Goal: Check status: Check status

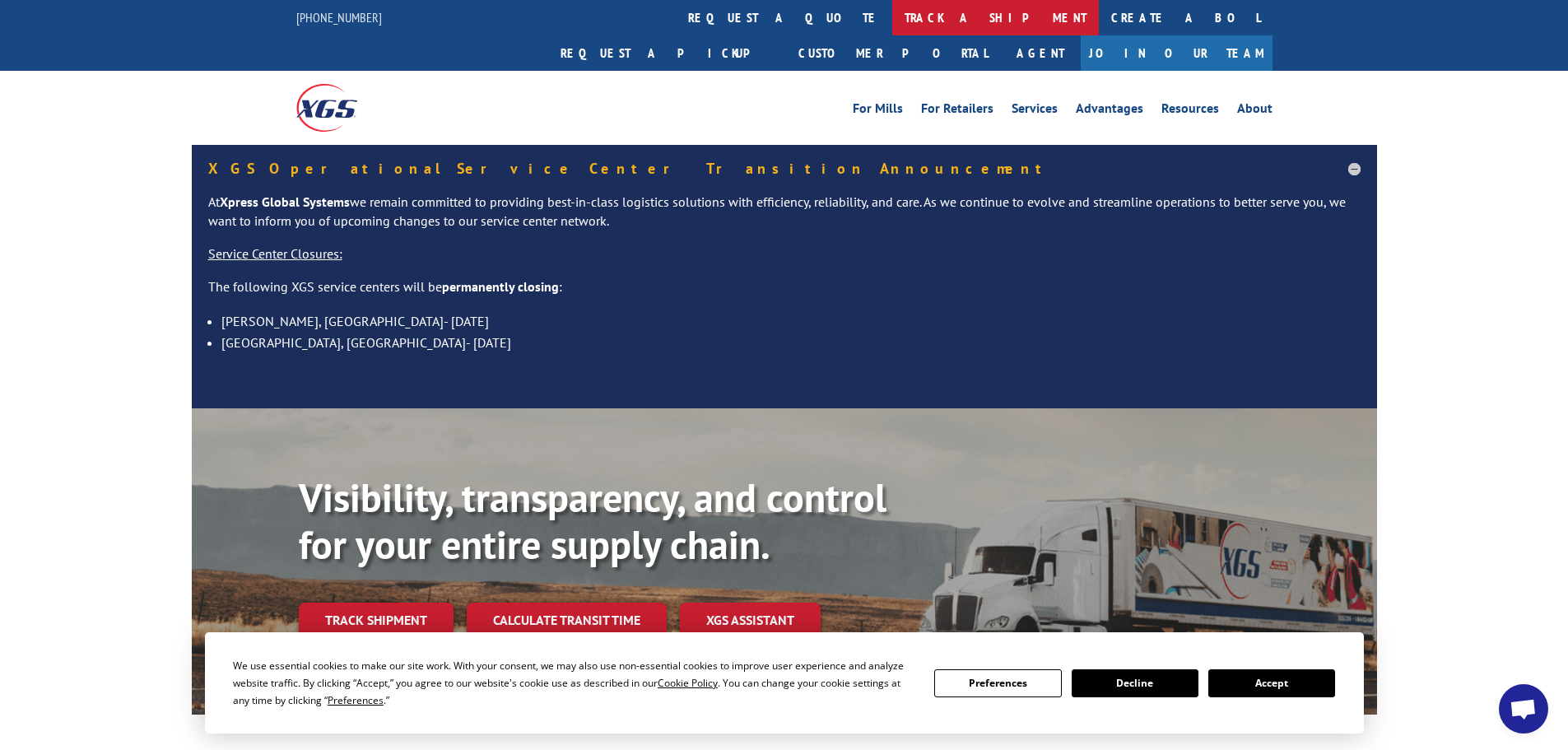
click at [893, 21] on link "track a shipment" at bounding box center [996, 17] width 207 height 36
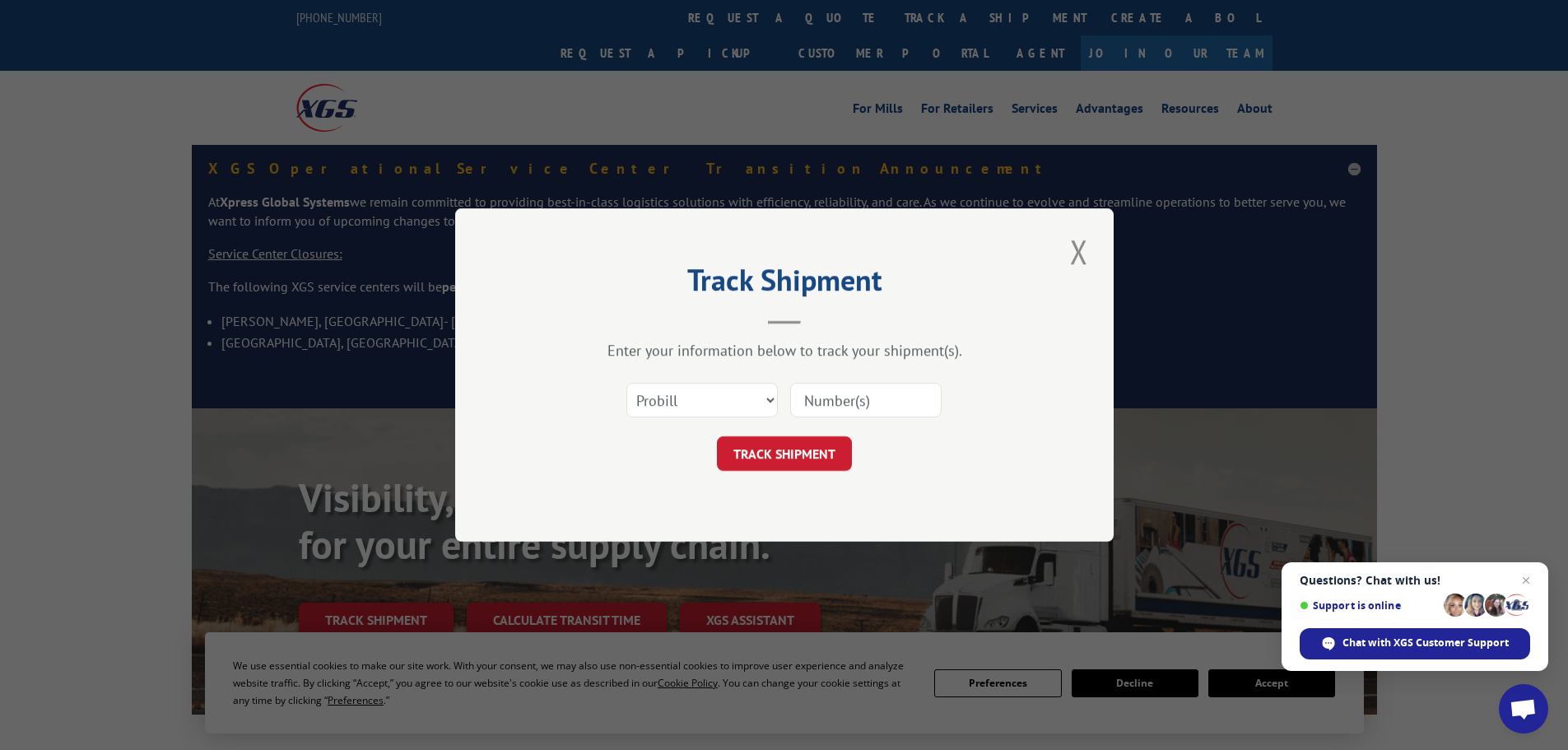
click at [811, 396] on input at bounding box center [866, 400] width 152 height 35
paste input "CP+027812A"
type input "CP+027812A"
click at [769, 459] on button "TRACK SHIPMENT" at bounding box center [785, 453] width 135 height 35
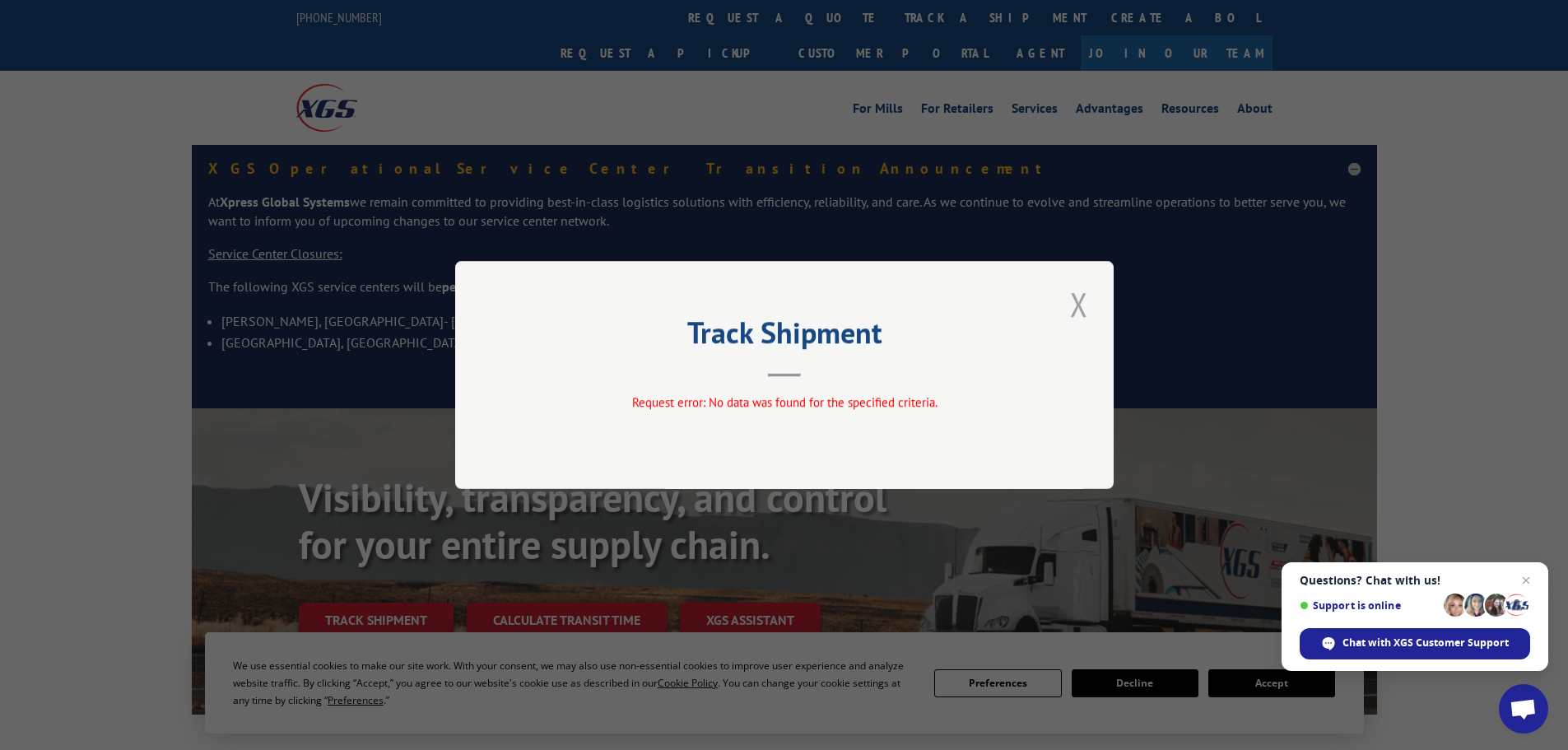
click at [1075, 303] on button "Close modal" at bounding box center [1079, 304] width 28 height 46
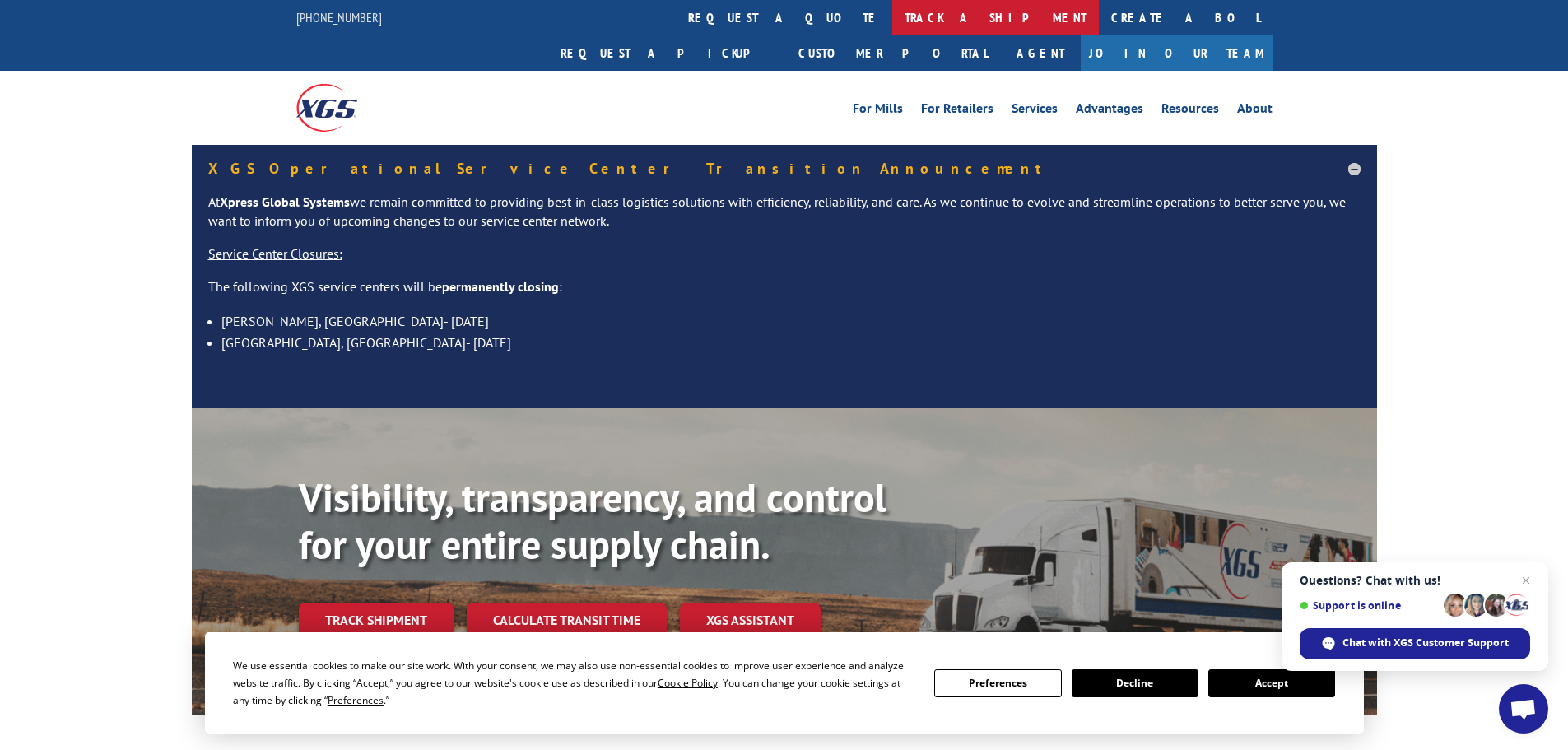
click at [893, 14] on link "track a shipment" at bounding box center [996, 17] width 207 height 36
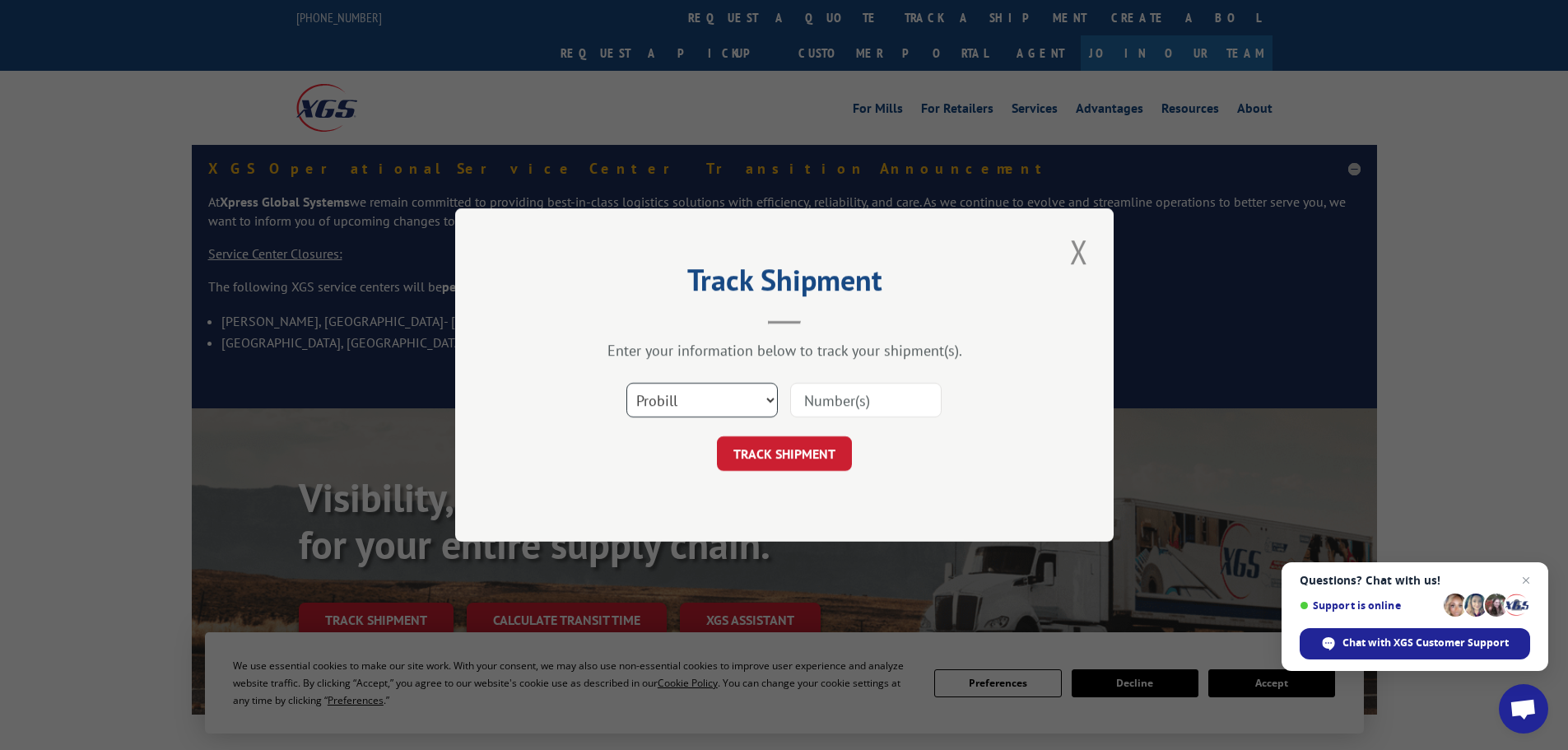
click at [752, 401] on select "Select category... Probill BOL PO" at bounding box center [703, 400] width 152 height 35
select select "bol"
click at [627, 383] on select "Select category... Probill BOL PO" at bounding box center [703, 400] width 152 height 35
click at [814, 390] on input at bounding box center [866, 400] width 152 height 35
type input "CP+027812A"
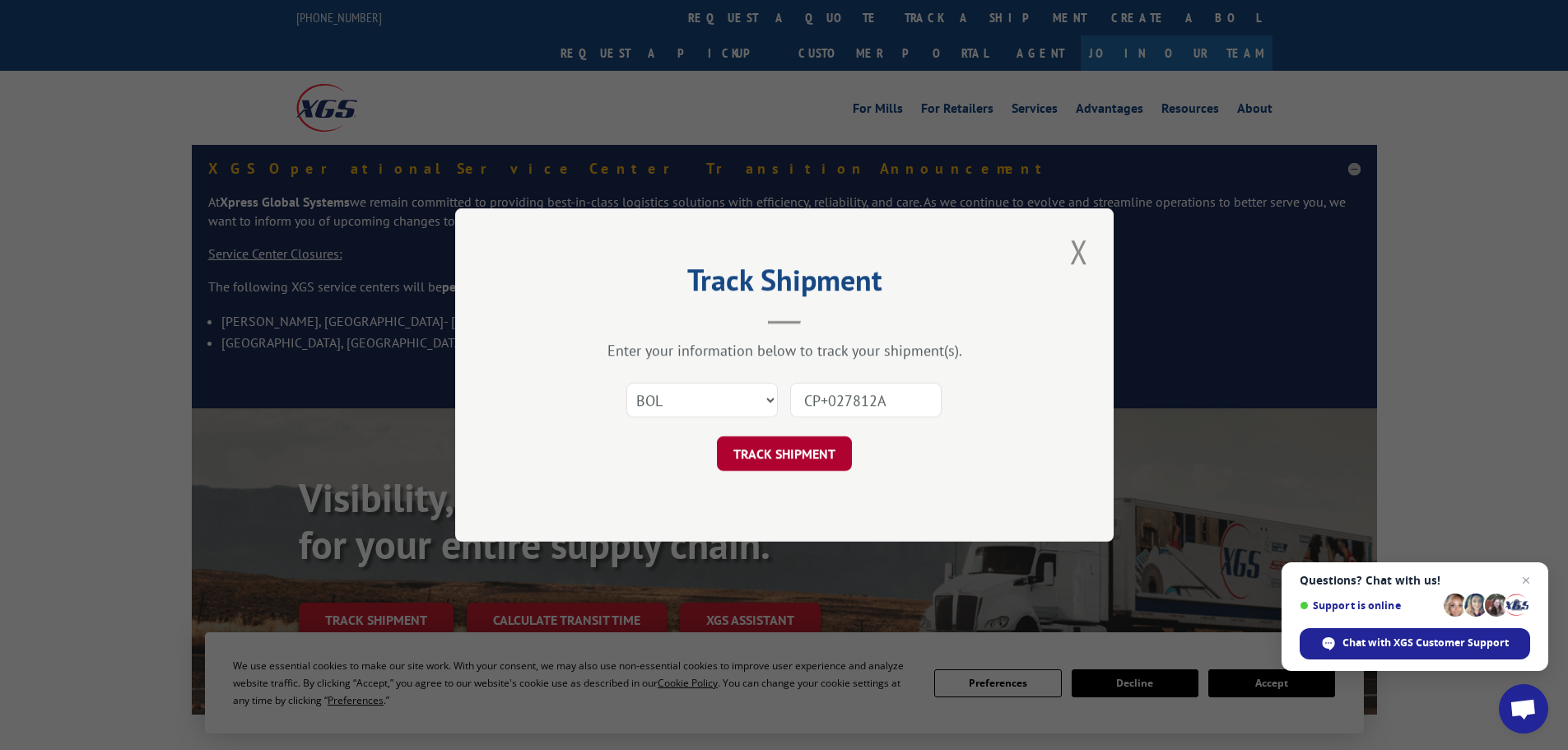
click at [827, 458] on button "TRACK SHIPMENT" at bounding box center [785, 453] width 135 height 35
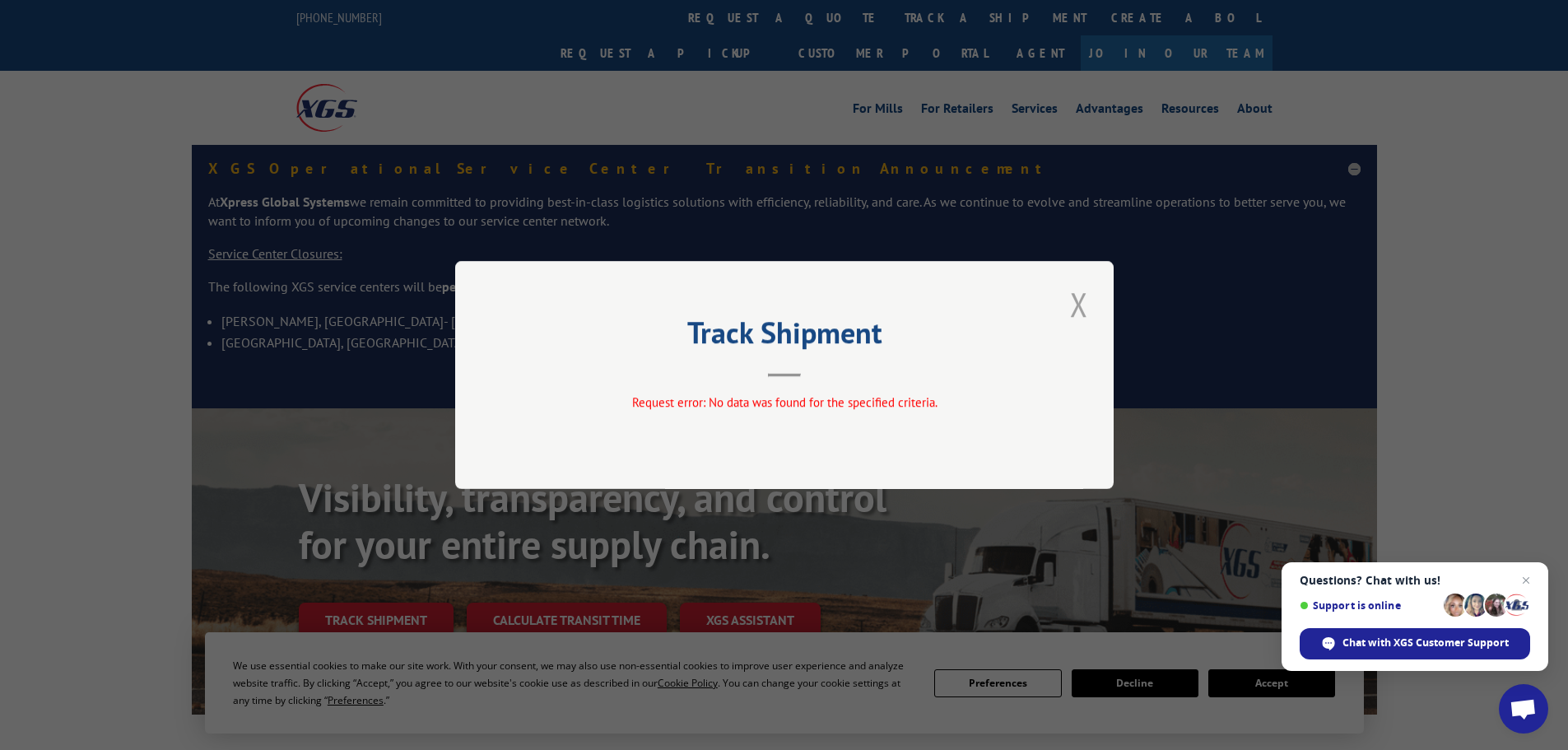
click at [1079, 301] on button "Close modal" at bounding box center [1079, 304] width 28 height 46
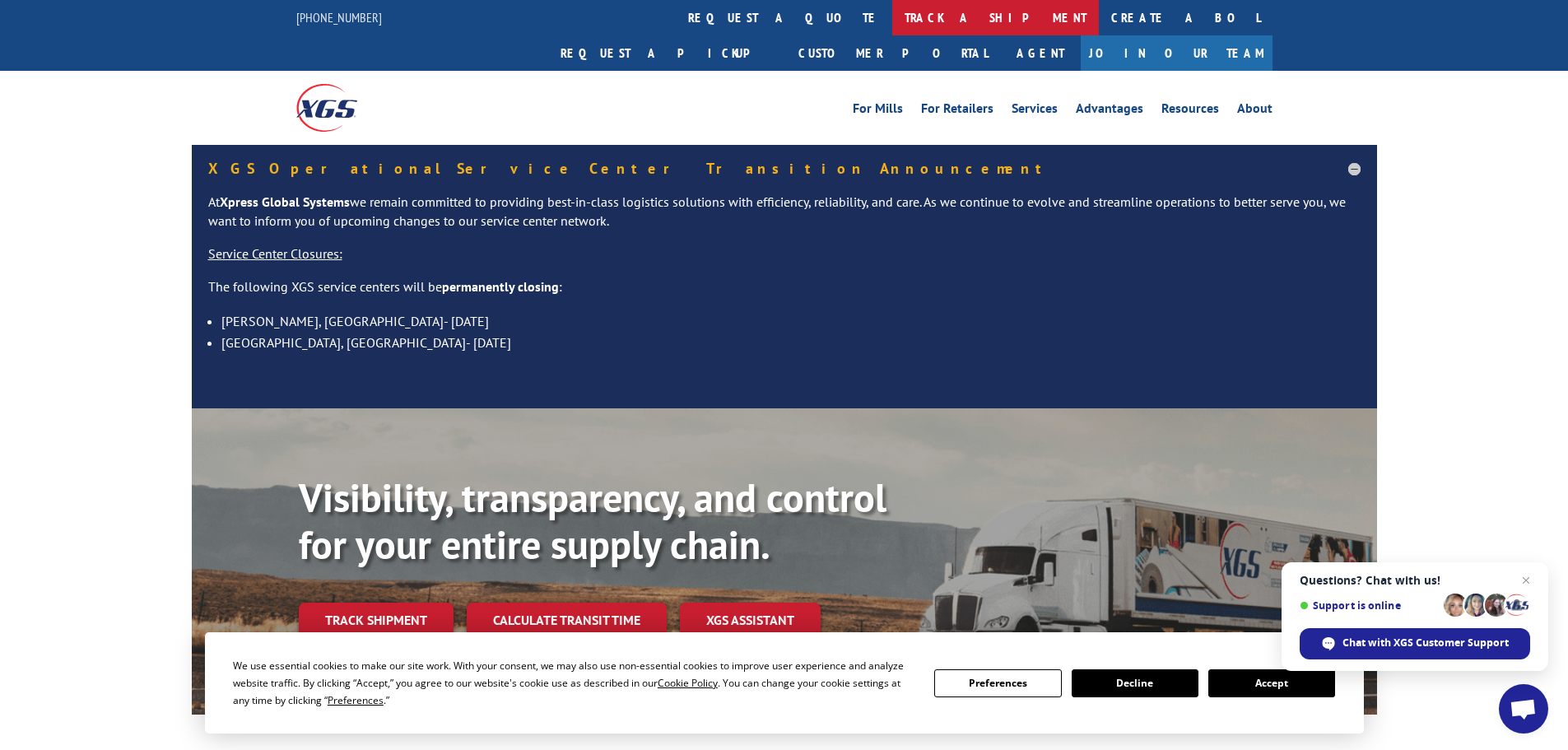
click at [893, 28] on link "track a shipment" at bounding box center [996, 17] width 207 height 36
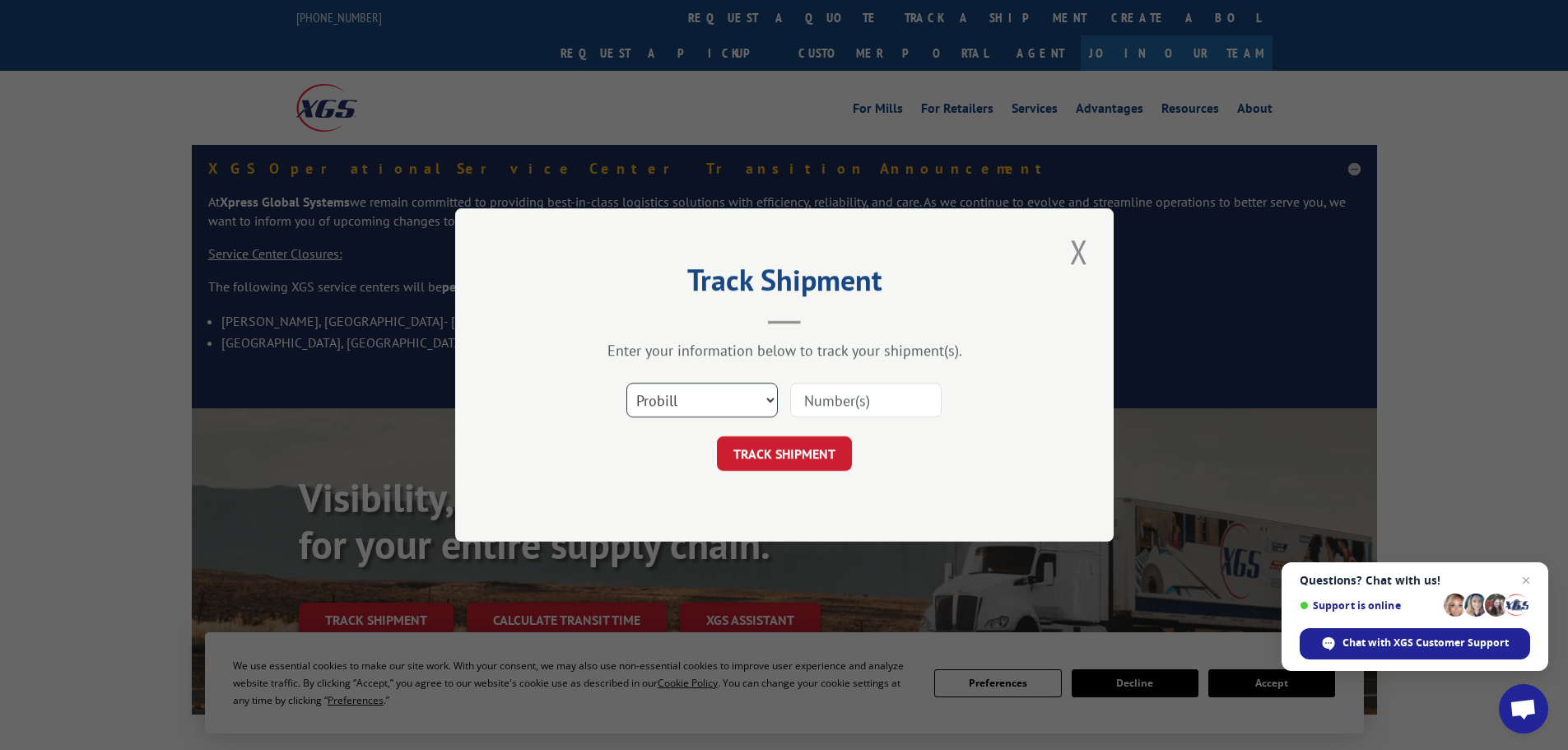
click at [711, 396] on select "Select category... Probill BOL PO" at bounding box center [703, 400] width 152 height 35
select select "po"
click at [627, 383] on select "Select category... Probill BOL PO" at bounding box center [703, 400] width 152 height 35
click at [856, 395] on input at bounding box center [866, 400] width 152 height 35
type input "CP+027812A"
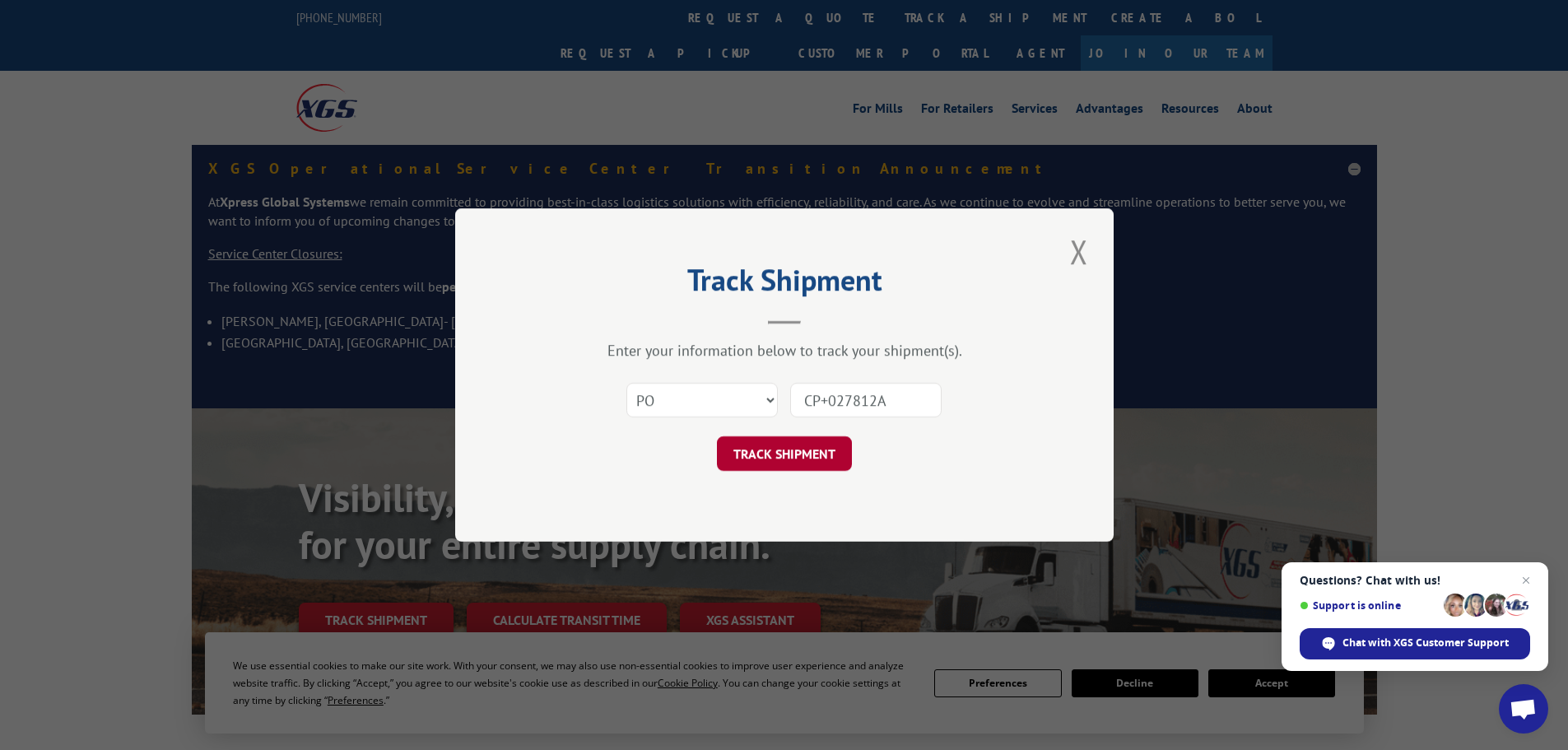
click at [767, 452] on button "TRACK SHIPMENT" at bounding box center [785, 453] width 135 height 35
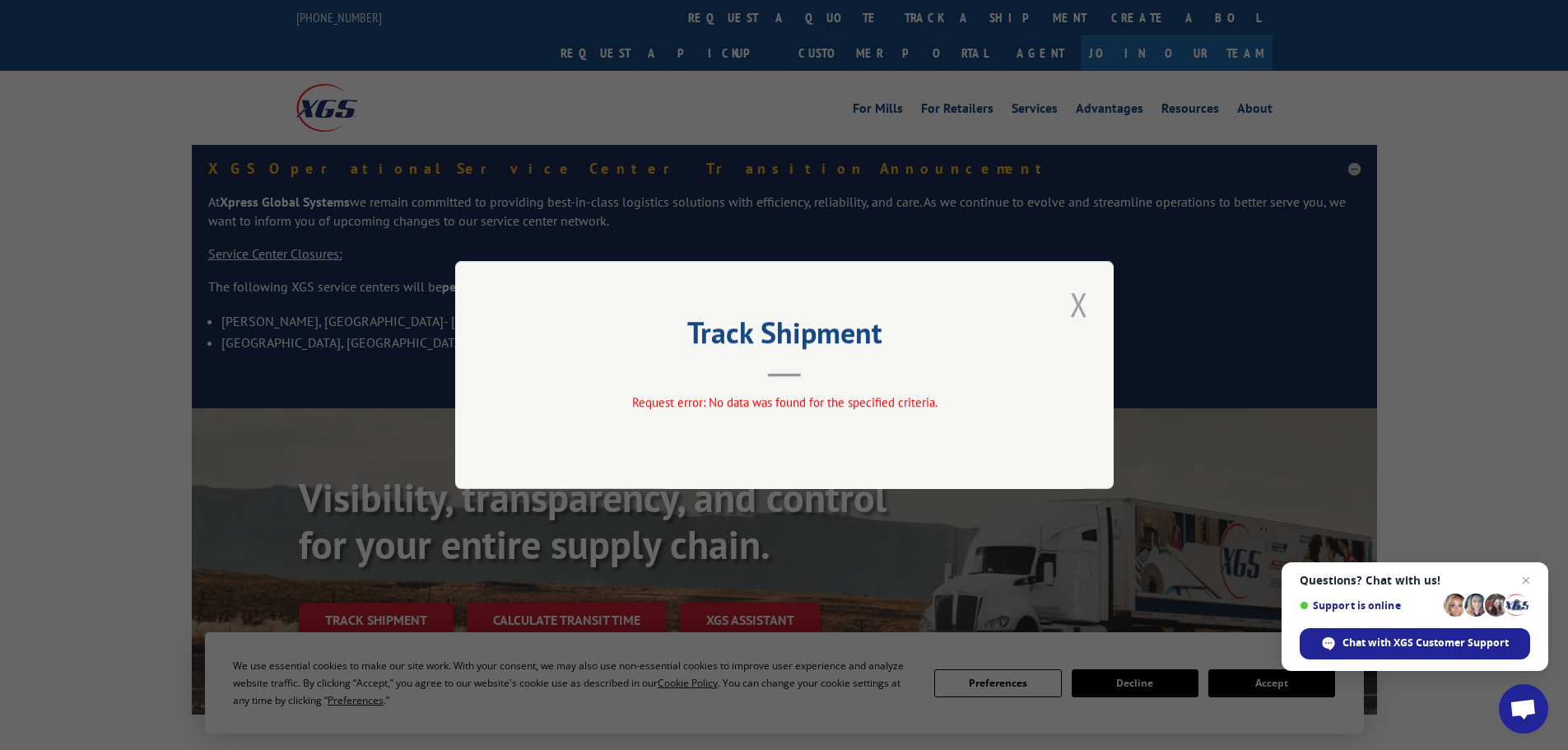
click at [1085, 302] on button "Close modal" at bounding box center [1079, 304] width 28 height 46
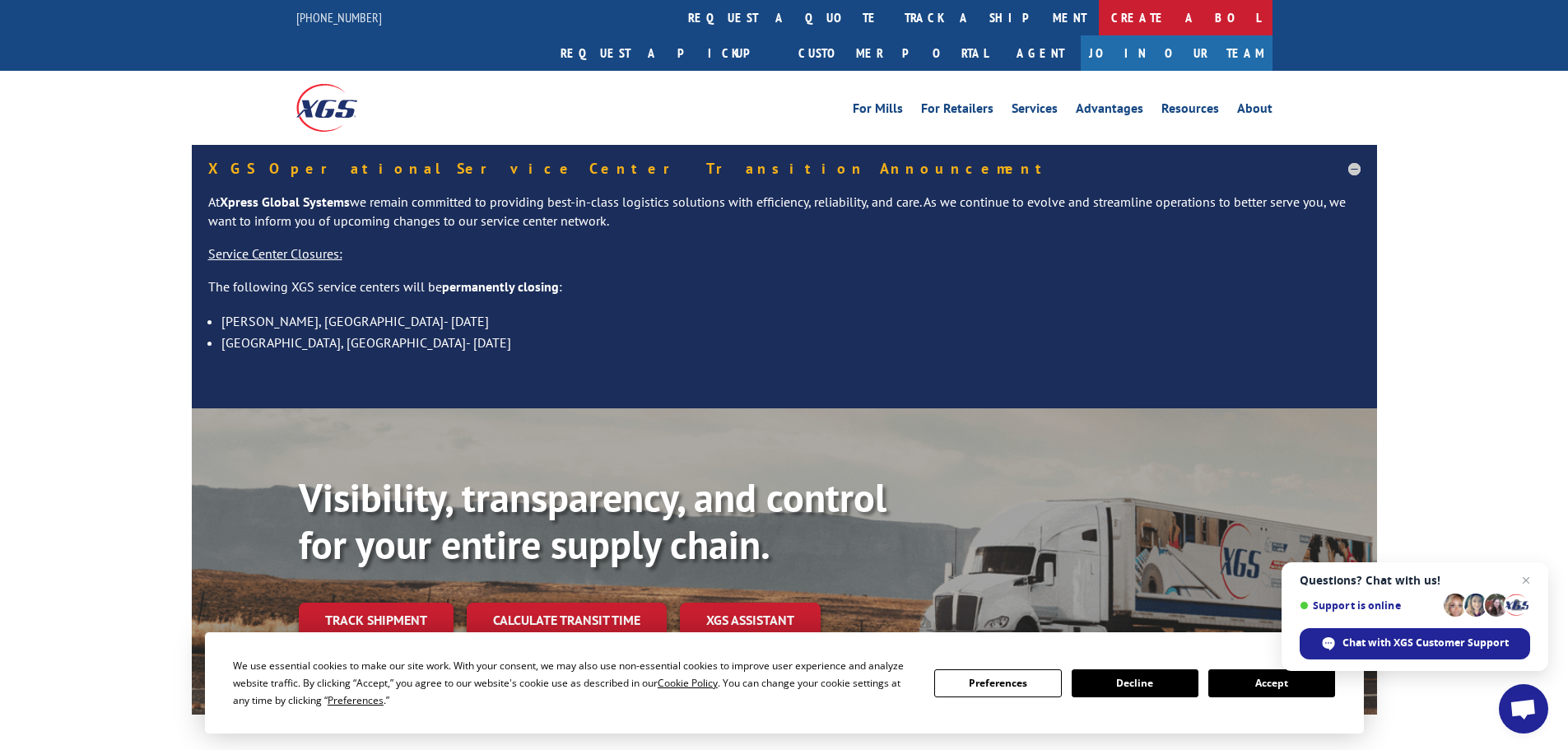
click at [1099, 19] on link "Create a BOL" at bounding box center [1186, 17] width 174 height 36
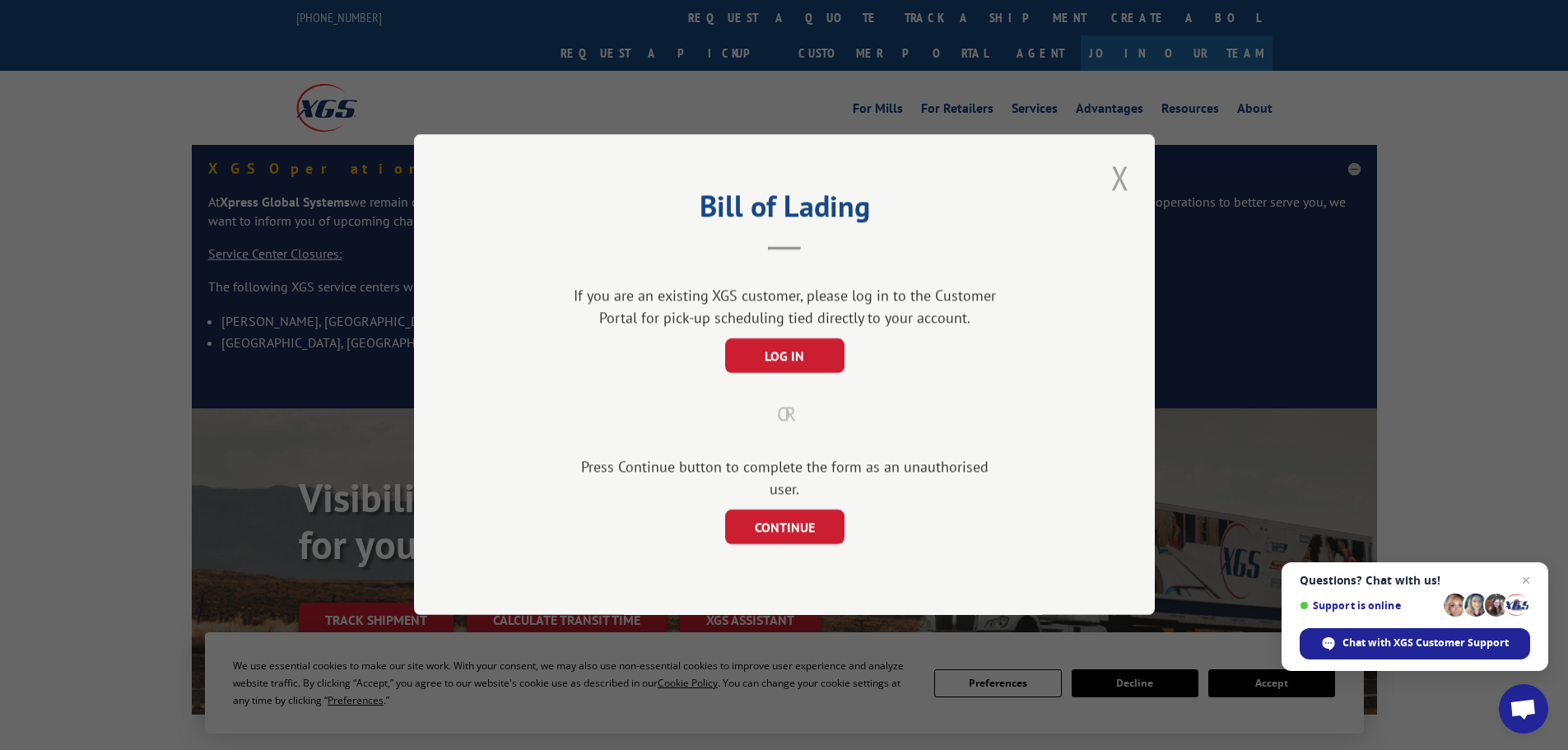
click at [1125, 187] on button "Close modal" at bounding box center [1120, 177] width 28 height 46
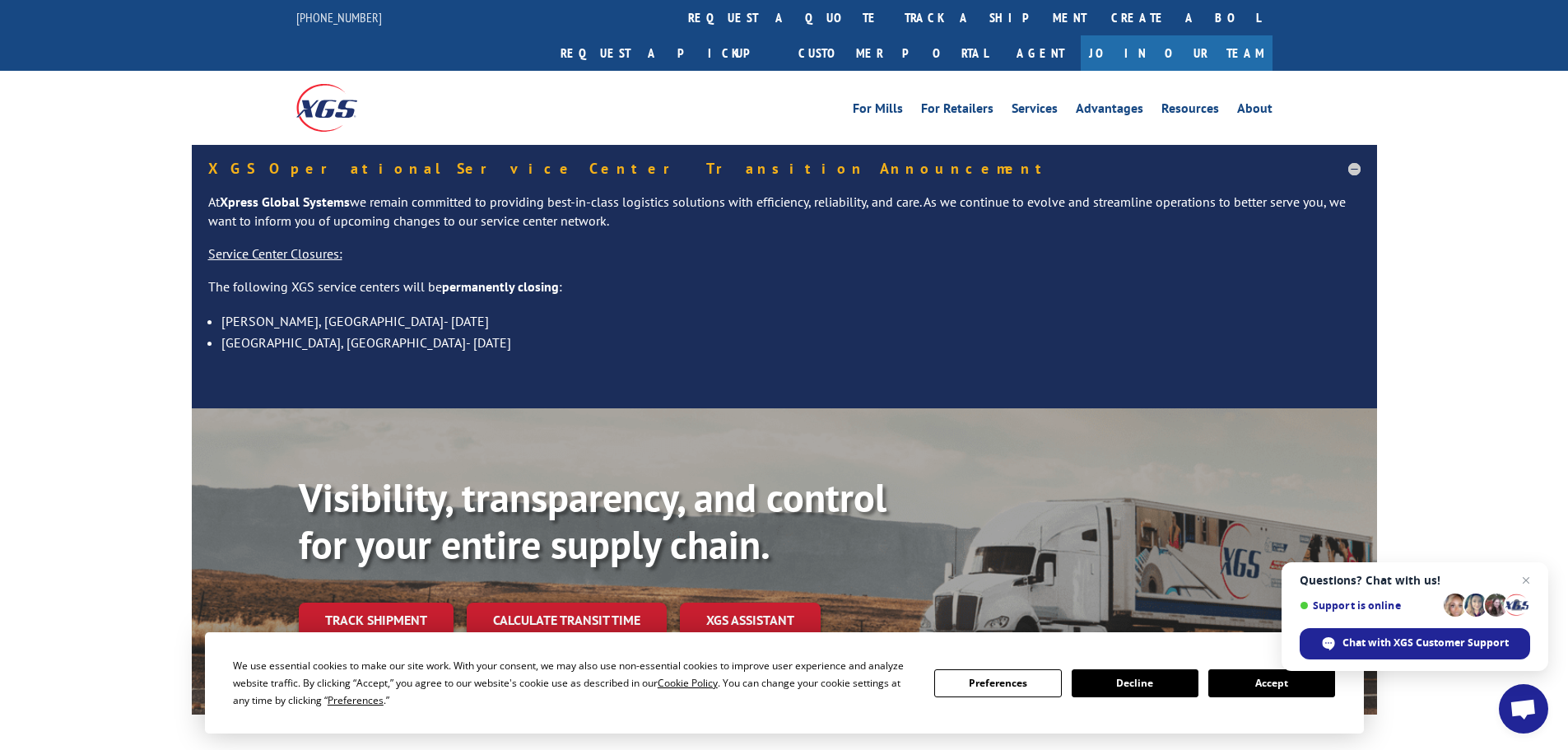
click at [893, 13] on link "track a shipment" at bounding box center [996, 17] width 207 height 36
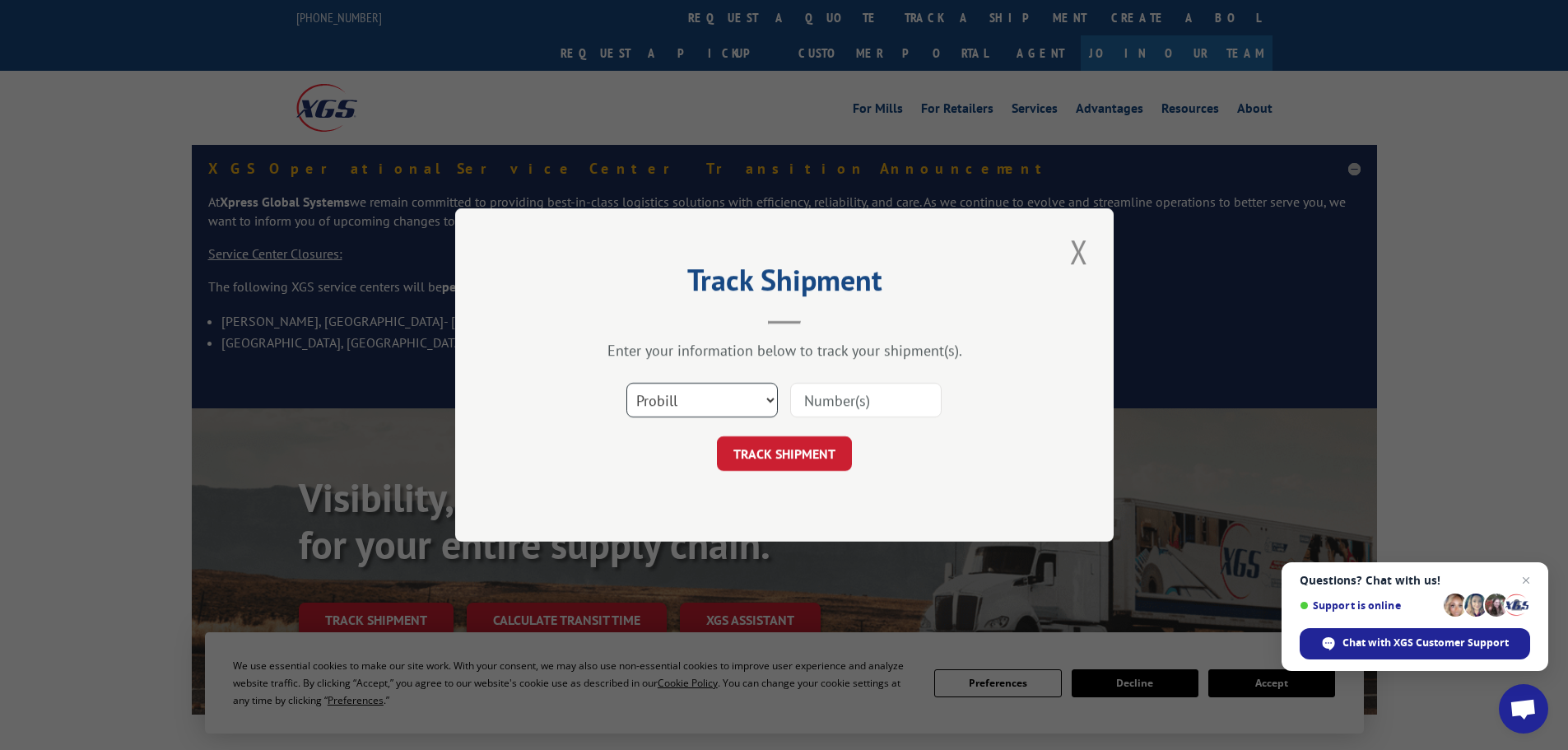
click at [735, 395] on select "Select category... Probill BOL PO" at bounding box center [703, 400] width 152 height 35
click at [627, 383] on select "Select category... Probill BOL PO" at bounding box center [703, 400] width 152 height 35
click at [827, 400] on input at bounding box center [866, 400] width 152 height 35
type input "CP+027812A"
click at [817, 444] on button "TRACK SHIPMENT" at bounding box center [785, 453] width 135 height 35
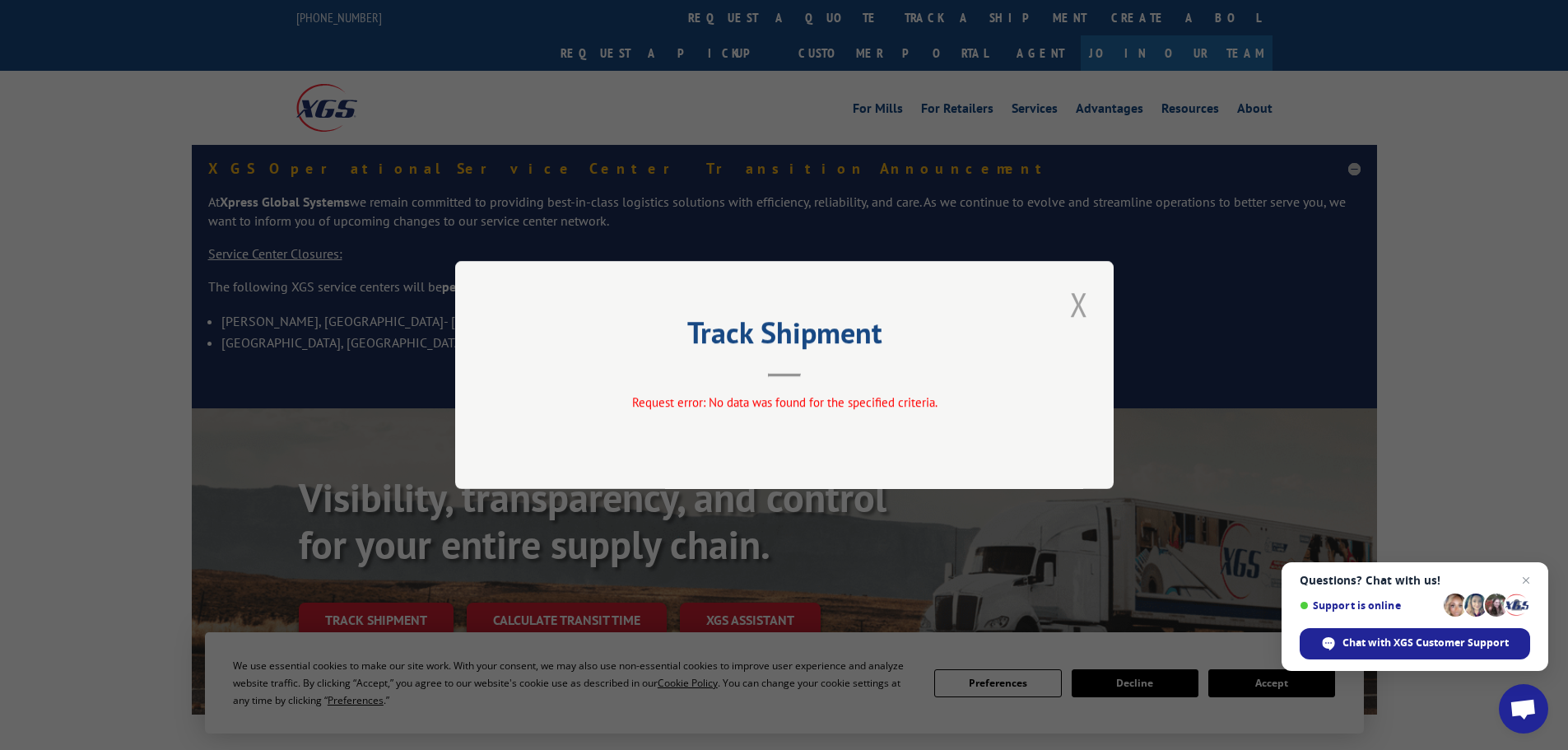
click at [1076, 304] on button "Close modal" at bounding box center [1079, 304] width 28 height 46
